Goal: Task Accomplishment & Management: Manage account settings

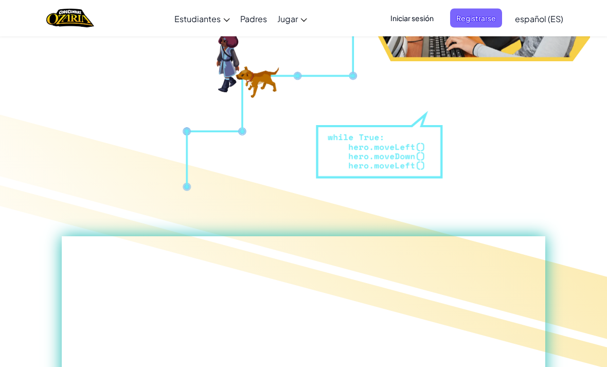
scroll to position [347, 0]
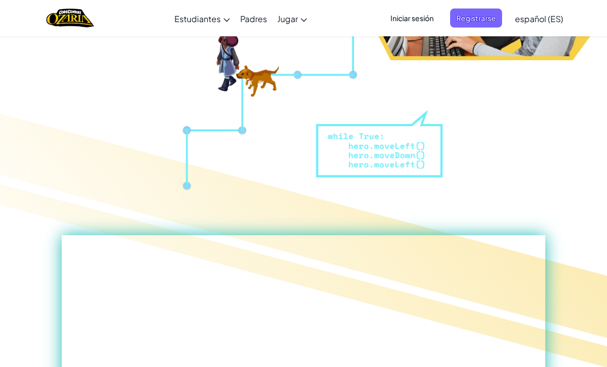
click at [414, 25] on span "Iniciar sesión" at bounding box center [412, 18] width 56 height 19
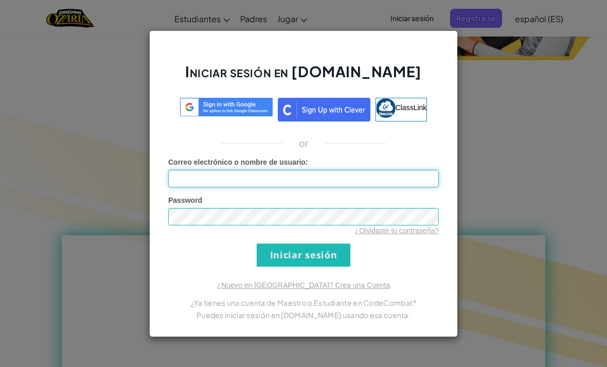
click at [380, 187] on input "Correo electrónico o nombre de usuario :" at bounding box center [303, 178] width 271 height 17
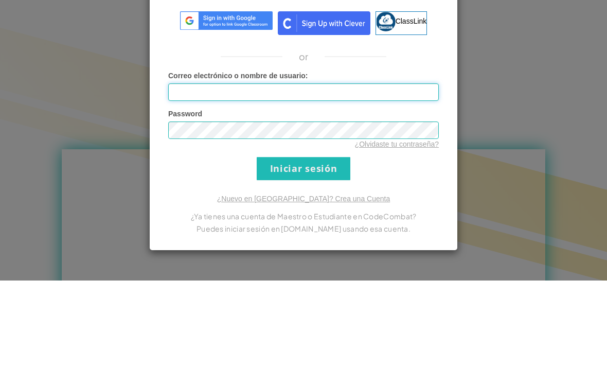
type input "[PERSON_NAME]"
click at [303, 243] on input "Iniciar sesión" at bounding box center [304, 254] width 94 height 23
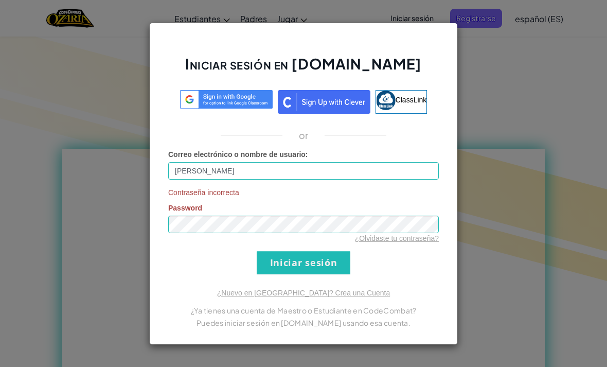
click at [399, 242] on link "¿Olvidaste tu contraseña?" at bounding box center [397, 238] width 84 height 8
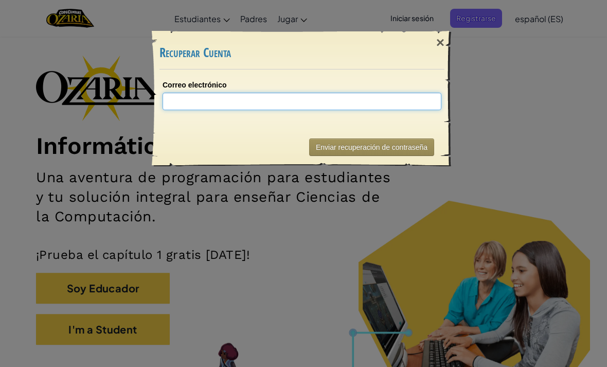
click at [377, 96] on input "Correo electrónico" at bounding box center [302, 101] width 279 height 17
type input "[EMAIL_ADDRESS][DOMAIN_NAME]"
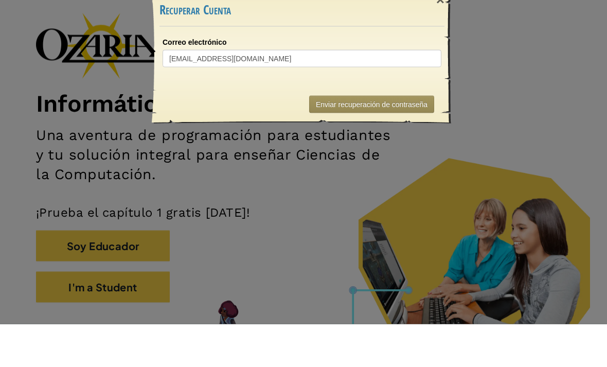
click at [376, 138] on button "Enviar recuperación de contraseña" at bounding box center [371, 146] width 125 height 17
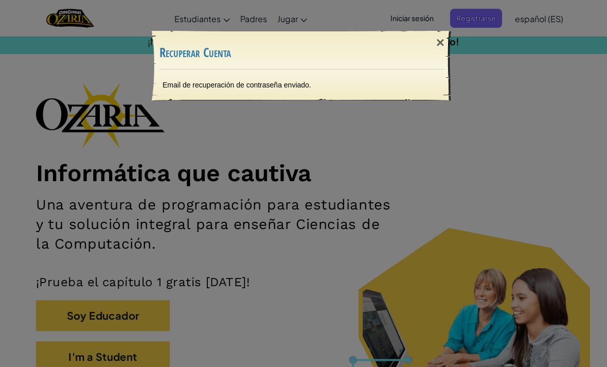
scroll to position [0, 0]
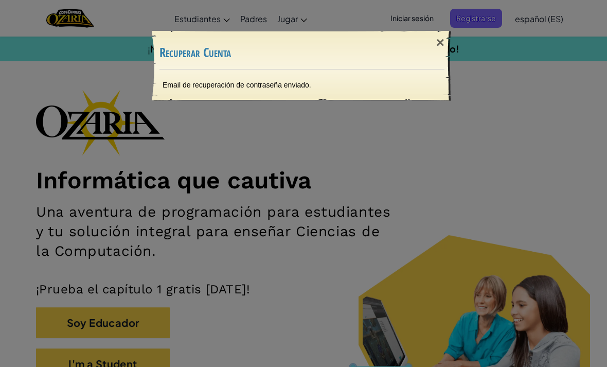
click at [442, 45] on div "×" at bounding box center [440, 43] width 24 height 30
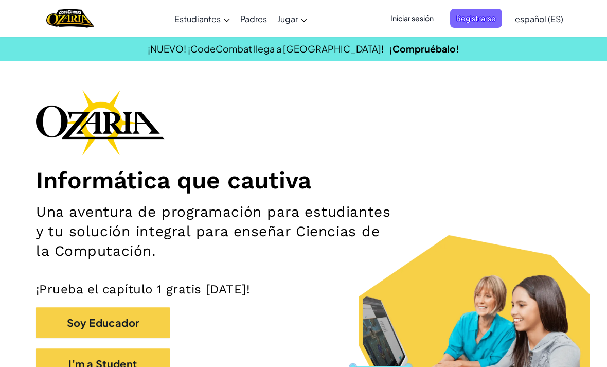
click at [416, 20] on span "Iniciar sesión" at bounding box center [412, 18] width 56 height 19
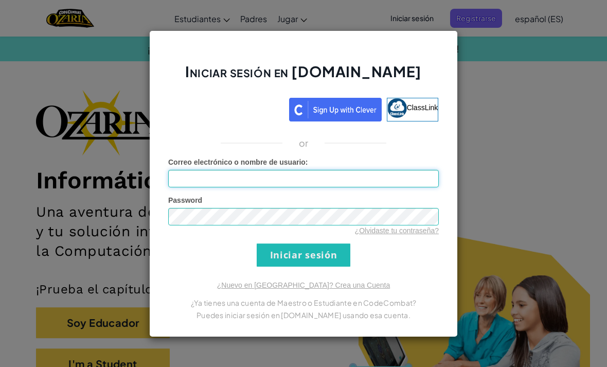
click at [280, 177] on input "Correo electrónico o nombre de usuario :" at bounding box center [303, 178] width 271 height 17
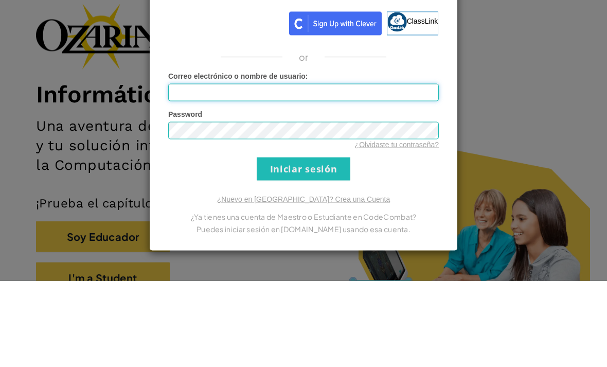
type input "[PERSON_NAME]"
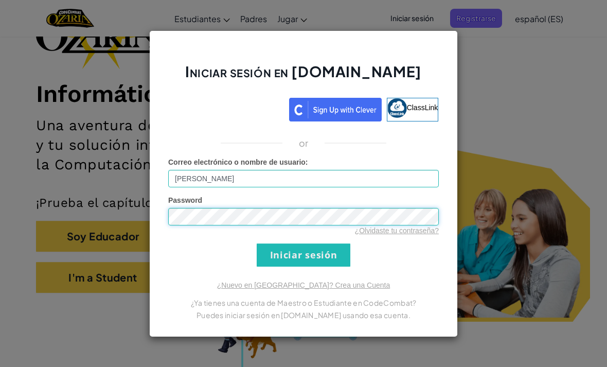
scroll to position [86, 0]
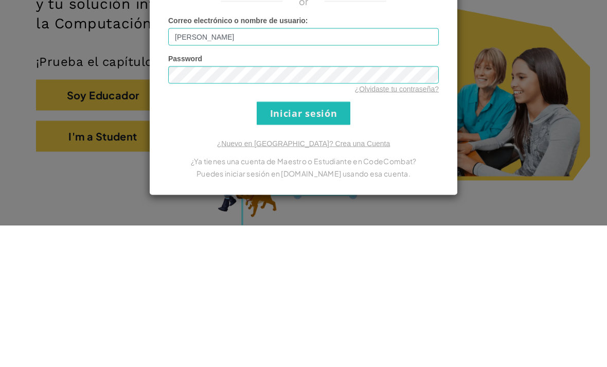
click at [336, 243] on input "Iniciar sesión" at bounding box center [304, 254] width 94 height 23
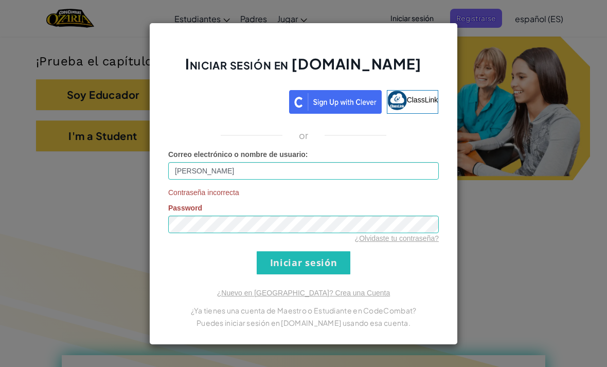
click at [333, 263] on input "Iniciar sesión" at bounding box center [304, 262] width 94 height 23
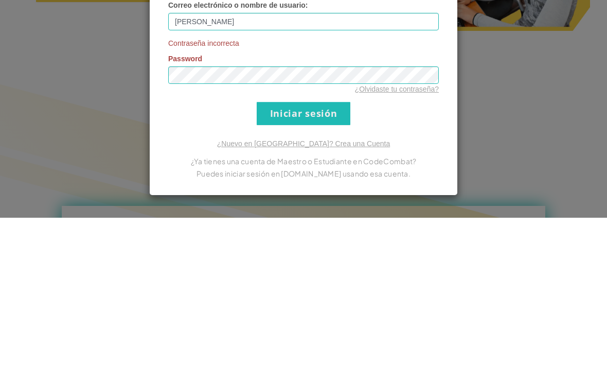
click at [324, 251] on input "Iniciar sesión" at bounding box center [304, 262] width 94 height 23
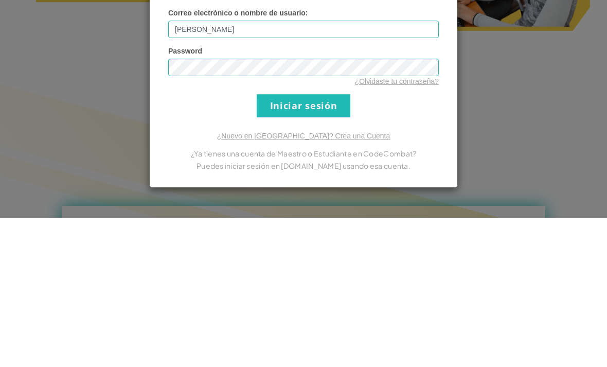
scroll to position [377, 0]
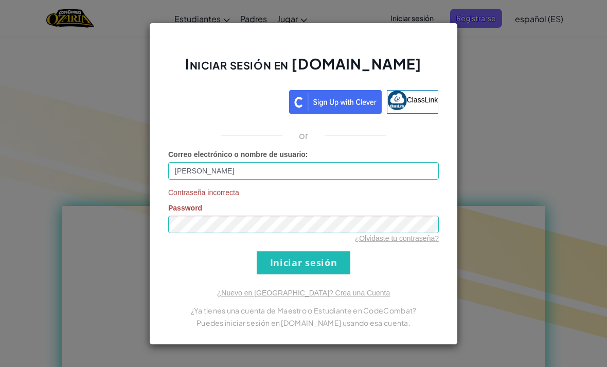
click at [292, 256] on input "Iniciar sesión" at bounding box center [304, 262] width 94 height 23
click at [293, 253] on input "Iniciar sesión" at bounding box center [304, 262] width 94 height 23
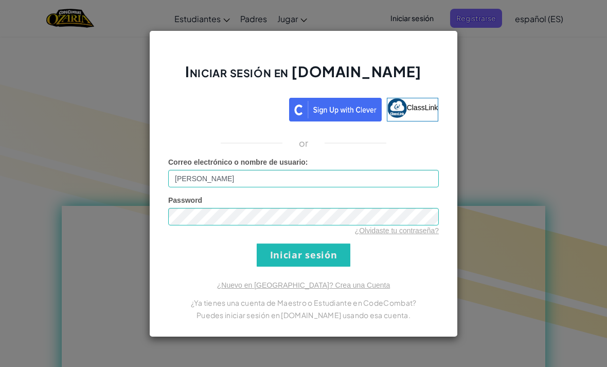
click at [293, 253] on input "Iniciar sesión" at bounding box center [304, 254] width 94 height 23
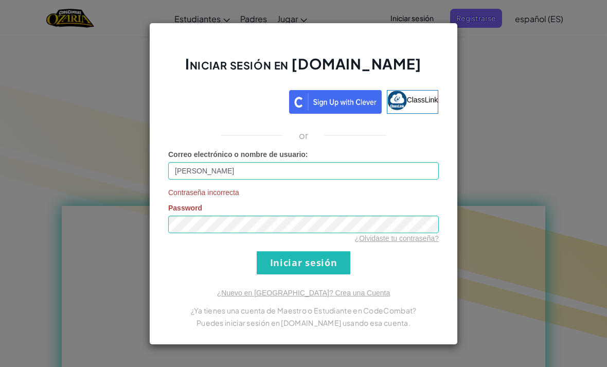
click at [293, 253] on input "Iniciar sesión" at bounding box center [304, 262] width 94 height 23
click at [293, 254] on input "Iniciar sesión" at bounding box center [304, 262] width 94 height 23
click at [289, 257] on input "Iniciar sesión" at bounding box center [304, 262] width 94 height 23
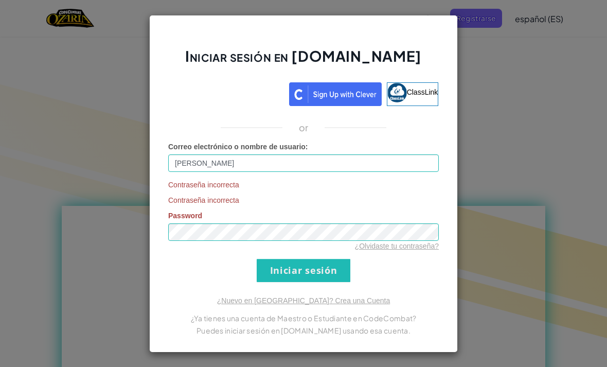
click at [302, 217] on div "Contraseña incorrecta Contraseña incorrecta Password ¿Olvidaste tu contraseña?" at bounding box center [303, 215] width 271 height 71
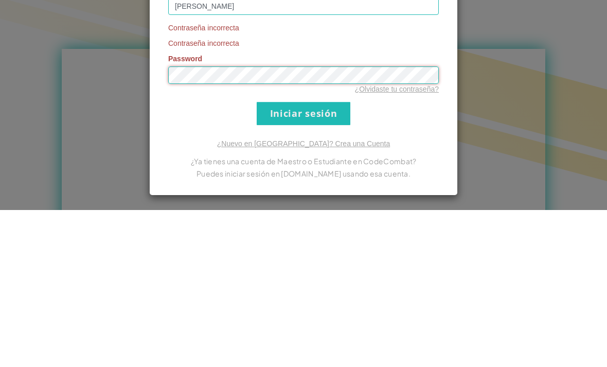
scroll to position [534, 0]
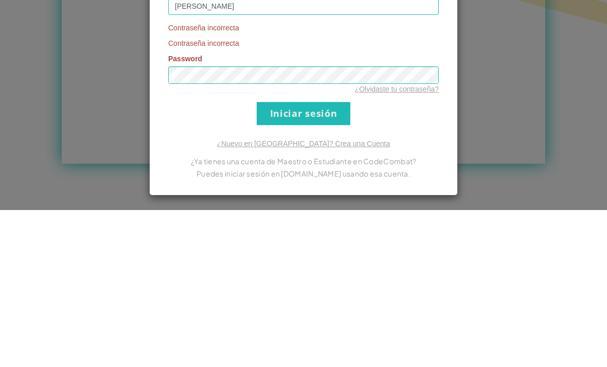
click at [330, 259] on input "Iniciar sesión" at bounding box center [304, 270] width 94 height 23
